Goal: Check status: Check status

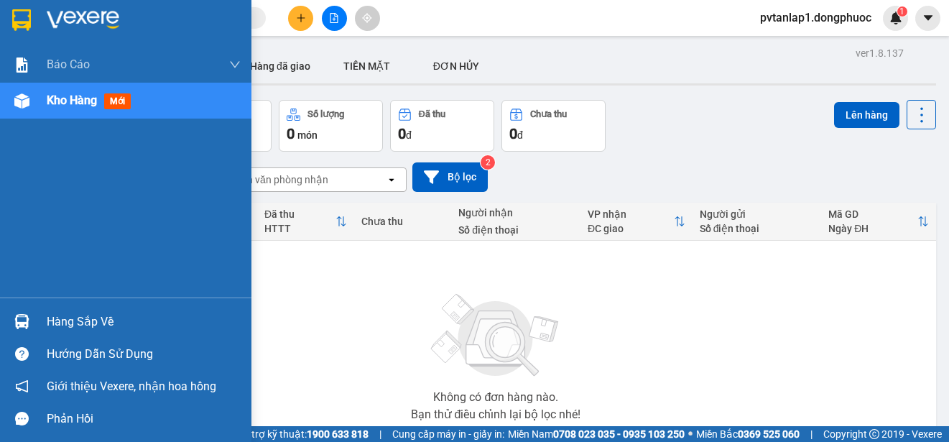
click at [4, 316] on div "Hàng sắp về" at bounding box center [125, 321] width 251 height 32
click at [4, 316] on div "Báo cáo Mẫu 1: Báo cáo dòng tiền theo nhân viên Mẫu 1: Báo cáo dòng tiền theo n…" at bounding box center [125, 221] width 251 height 442
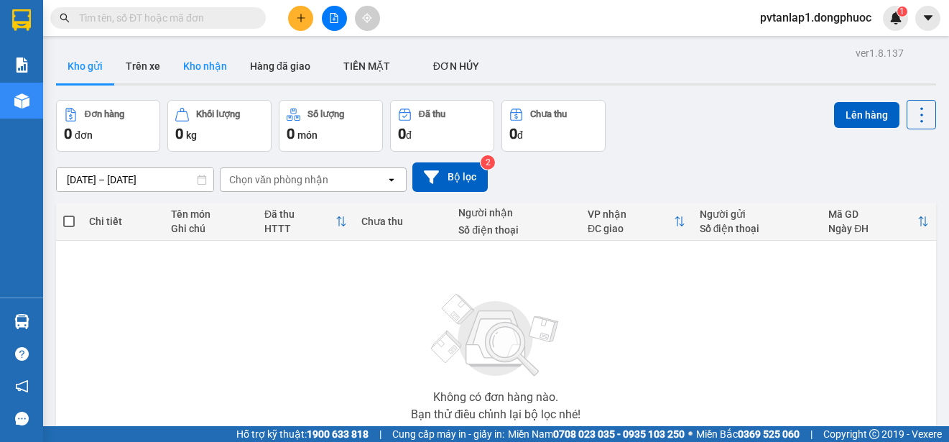
click at [190, 63] on button "Kho nhận" at bounding box center [205, 66] width 67 height 34
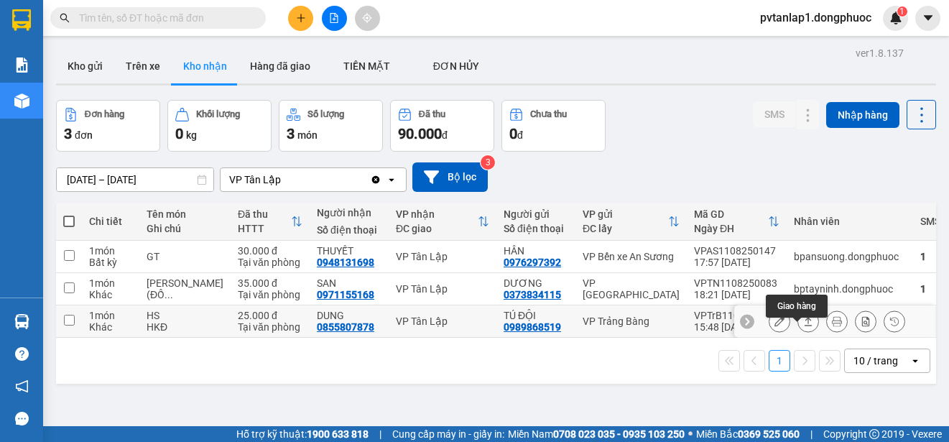
click at [805, 325] on icon at bounding box center [809, 321] width 8 height 9
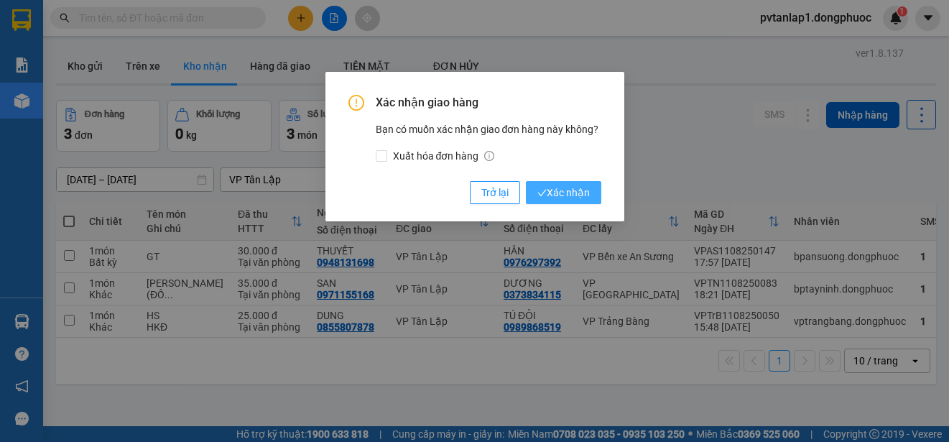
click at [562, 193] on span "Xác nhận" at bounding box center [563, 193] width 52 height 16
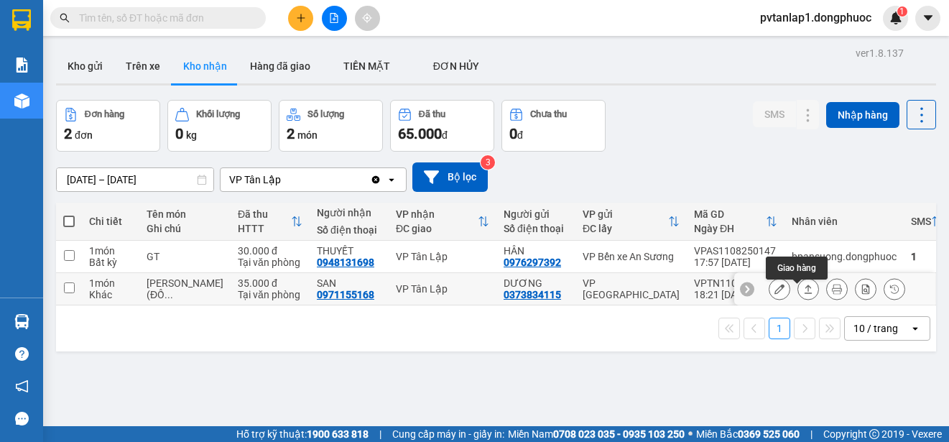
click at [805, 293] on icon at bounding box center [809, 288] width 8 height 9
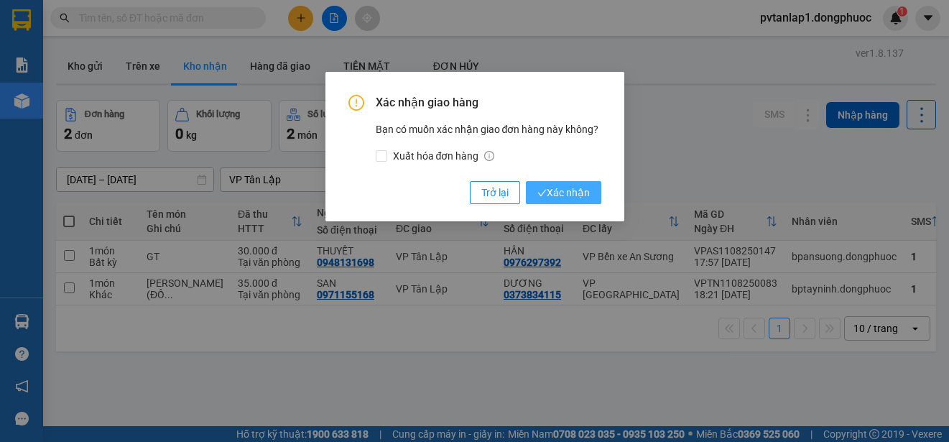
click at [550, 185] on span "Xác nhận" at bounding box center [563, 193] width 52 height 16
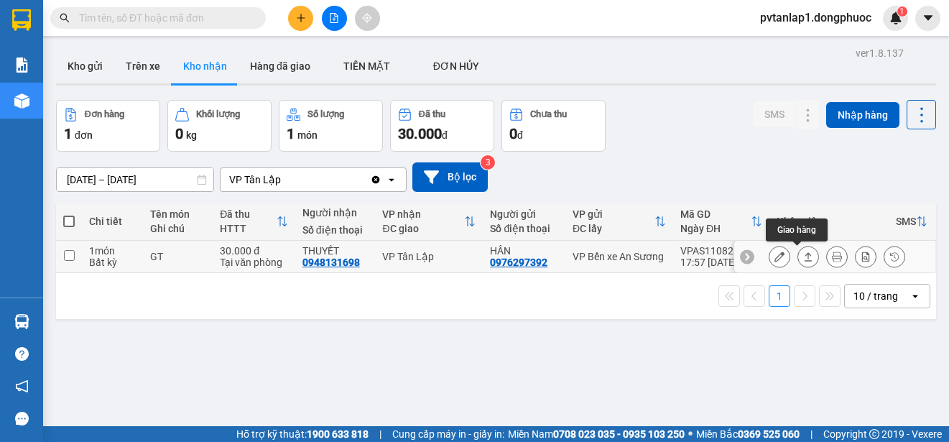
click at [803, 260] on icon at bounding box center [808, 256] width 10 height 10
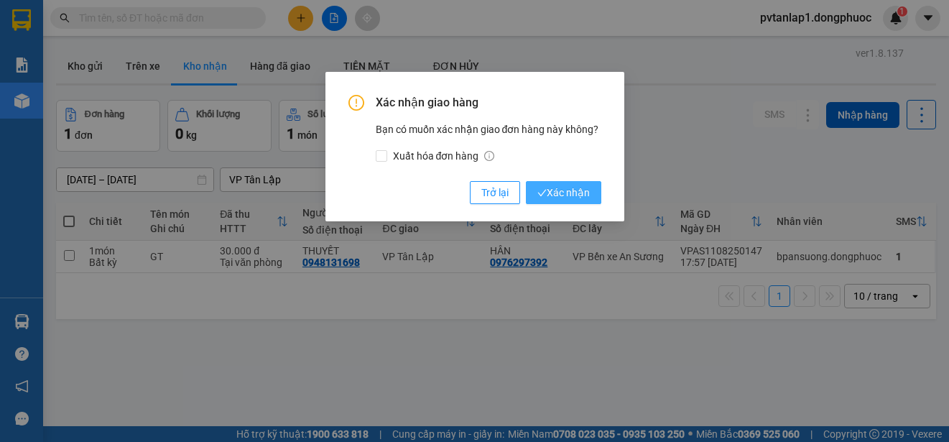
click at [593, 193] on button "Xác nhận" at bounding box center [563, 192] width 75 height 23
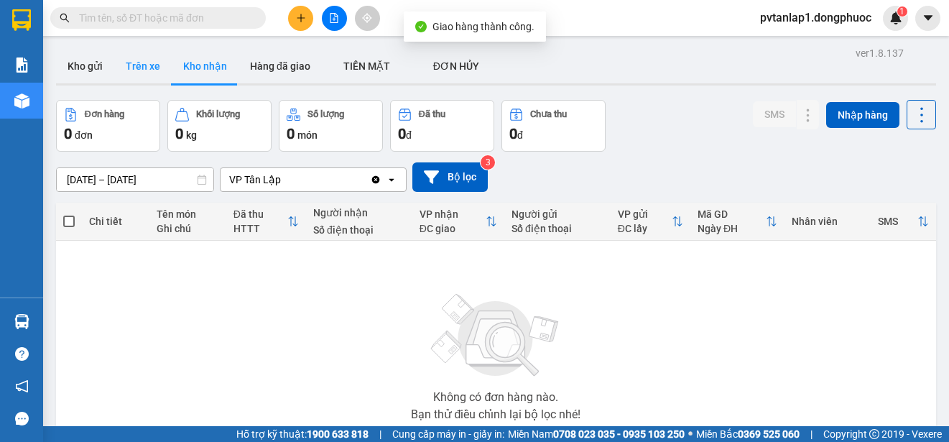
click at [126, 69] on button "Trên xe" at bounding box center [142, 66] width 57 height 34
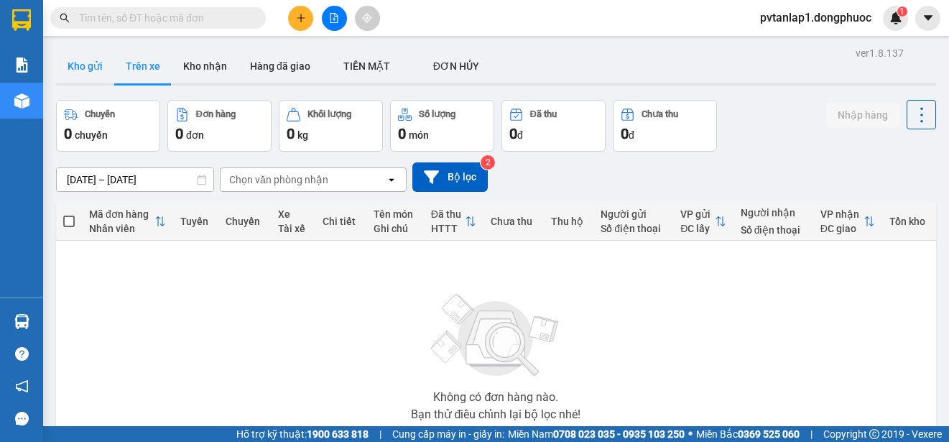
click at [91, 63] on button "Kho gửi" at bounding box center [85, 66] width 58 height 34
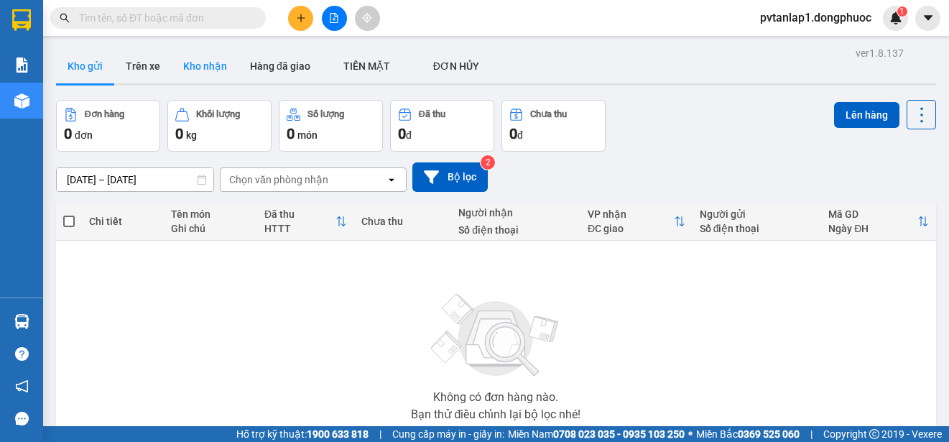
click at [213, 74] on button "Kho nhận" at bounding box center [205, 66] width 67 height 34
